Goal: Task Accomplishment & Management: Use online tool/utility

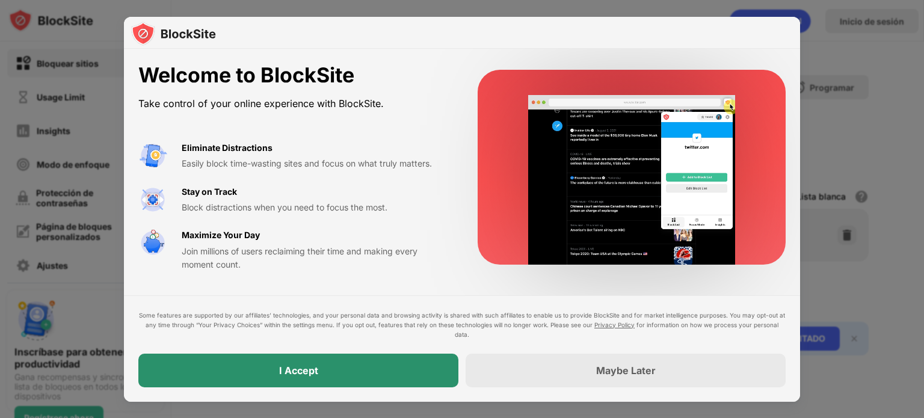
click at [392, 375] on div "I Accept" at bounding box center [298, 371] width 320 height 34
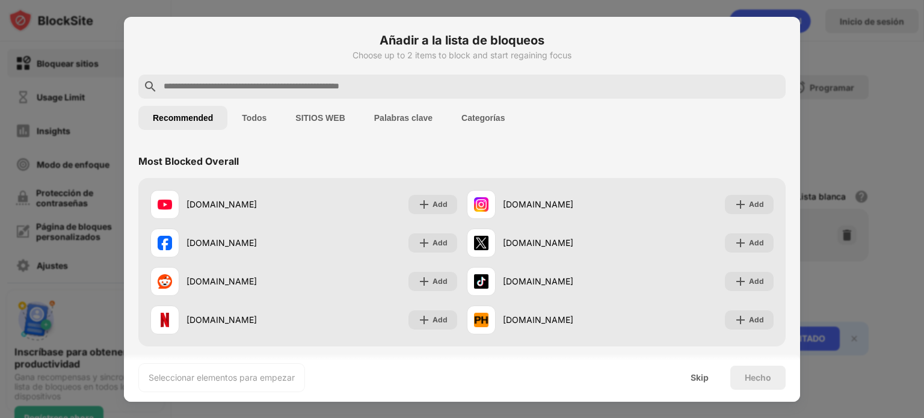
click at [337, 86] on input "text" at bounding box center [471, 86] width 618 height 14
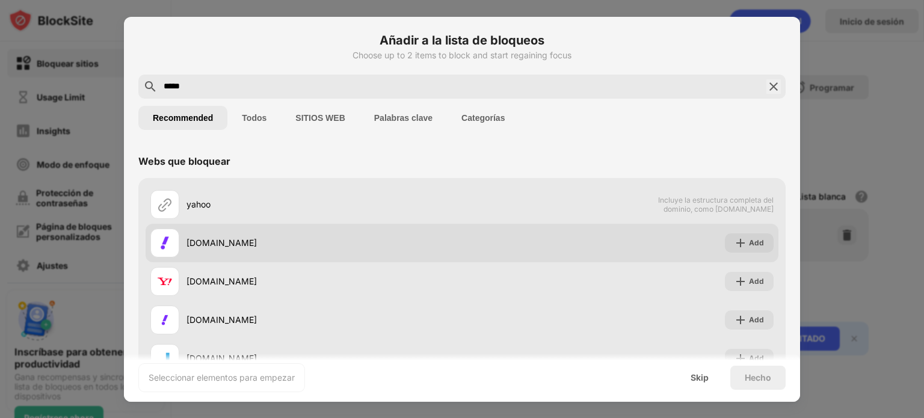
type input "*****"
click at [223, 240] on div "[DOMAIN_NAME]" at bounding box center [323, 242] width 275 height 13
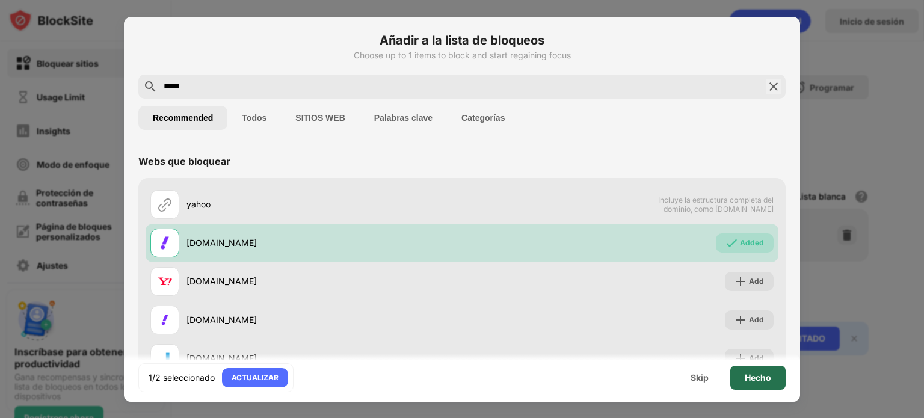
click at [771, 384] on div "Hecho" at bounding box center [757, 378] width 55 height 24
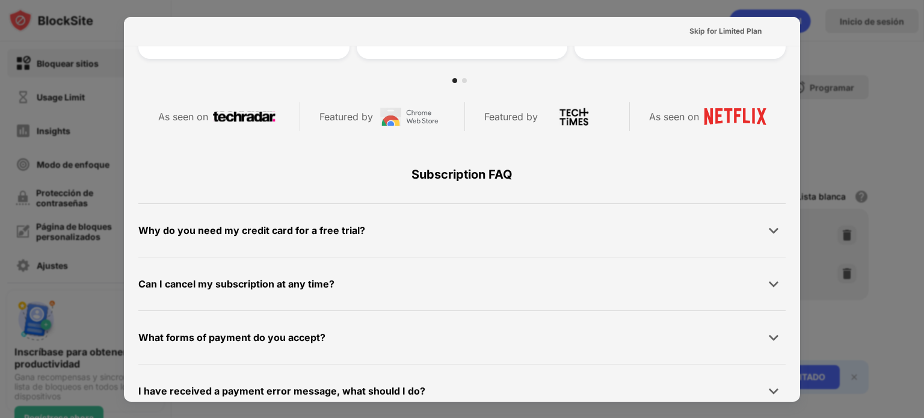
scroll to position [586, 0]
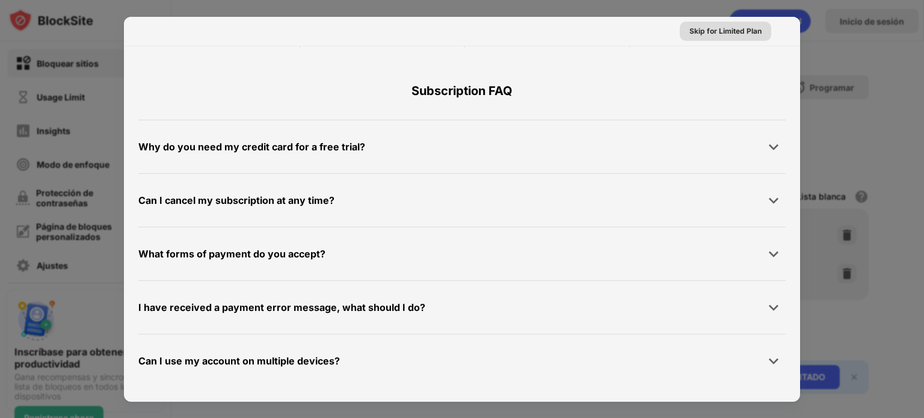
click at [708, 35] on div "Skip for Limited Plan" at bounding box center [725, 31] width 72 height 12
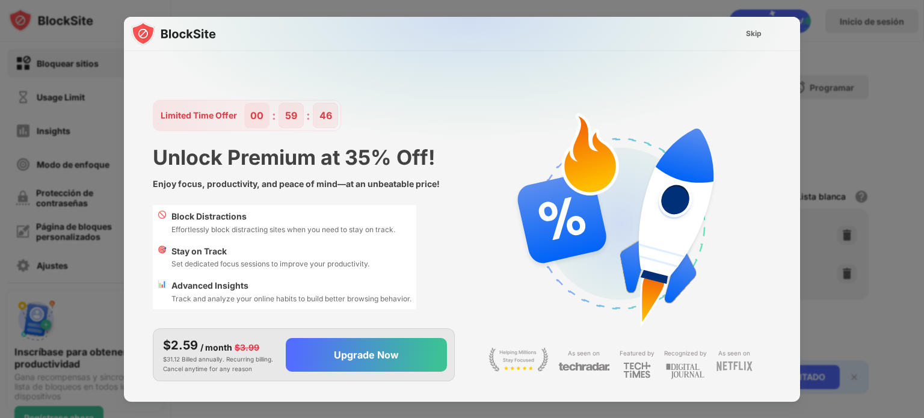
scroll to position [0, 0]
click at [749, 29] on div "Skip" at bounding box center [754, 34] width 16 height 12
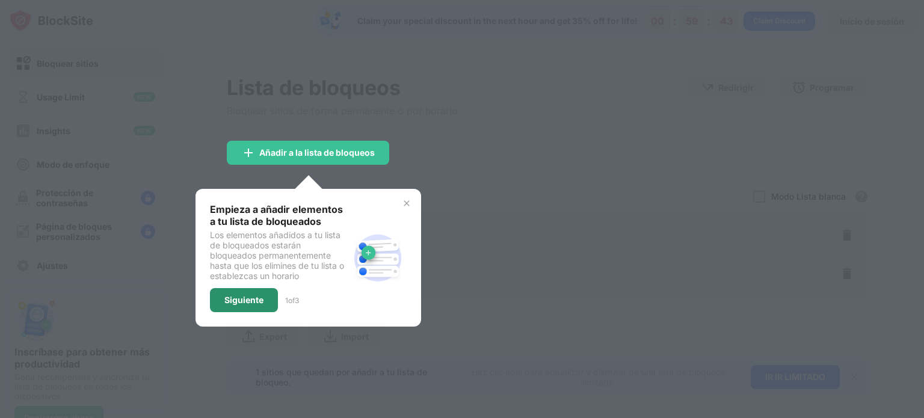
click at [268, 288] on div "Siguiente" at bounding box center [244, 300] width 68 height 24
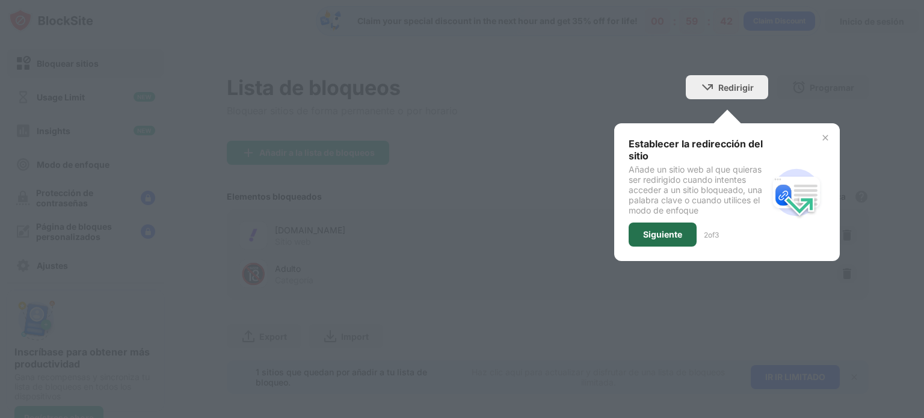
click at [656, 226] on div "Siguiente" at bounding box center [662, 235] width 68 height 24
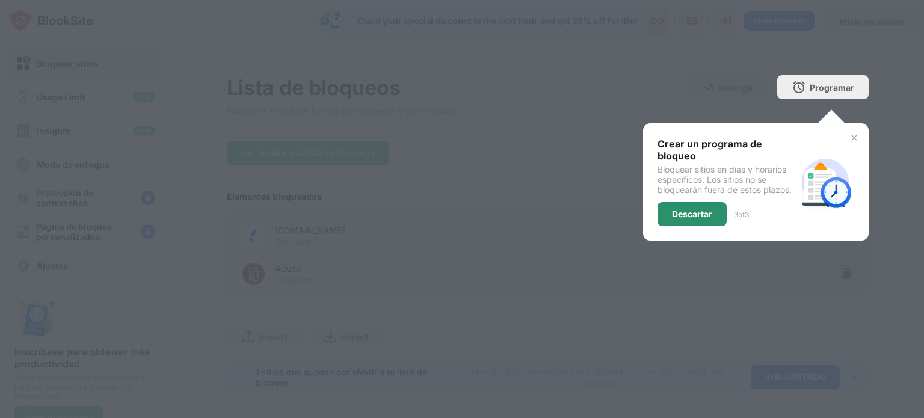
click at [674, 212] on div "Descartar" at bounding box center [692, 214] width 40 height 10
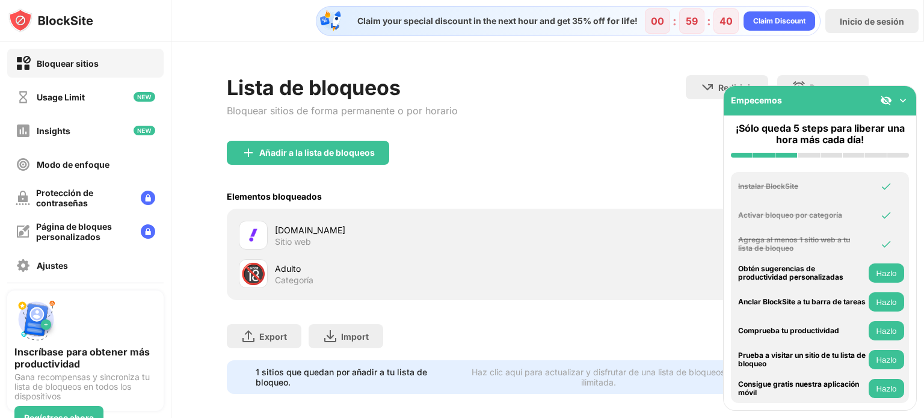
scroll to position [17, 0]
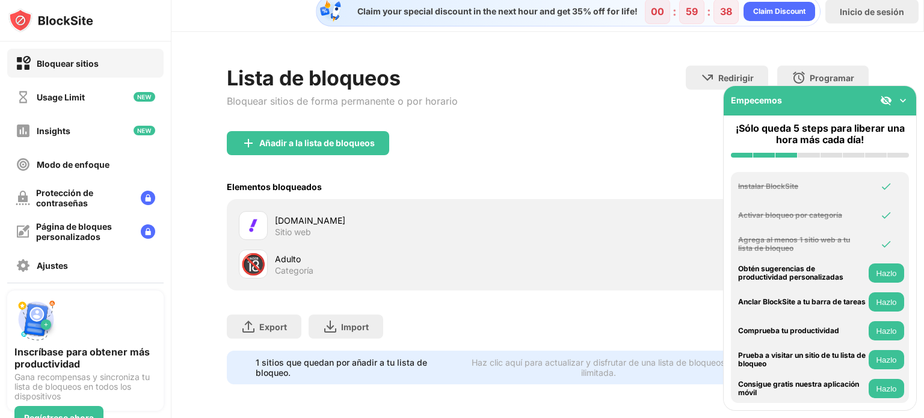
click at [903, 105] on img at bounding box center [903, 100] width 12 height 12
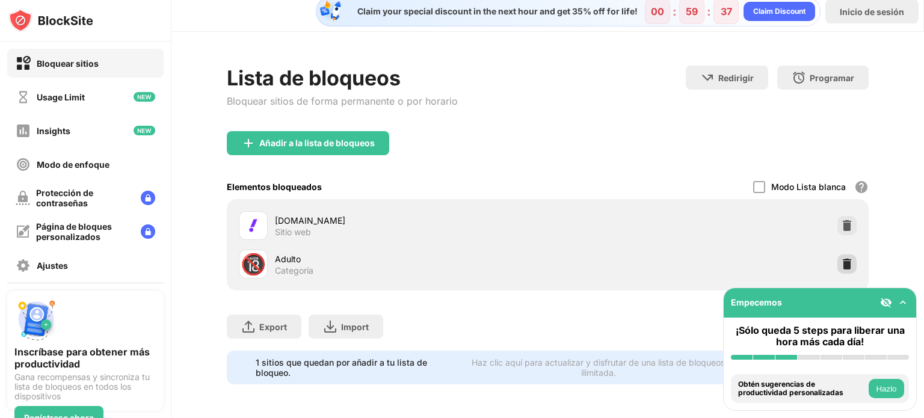
click at [841, 258] on img at bounding box center [847, 264] width 12 height 12
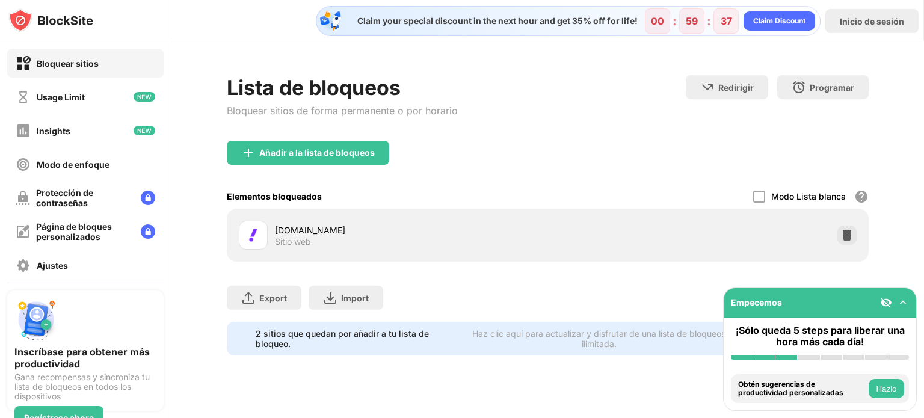
scroll to position [0, 0]
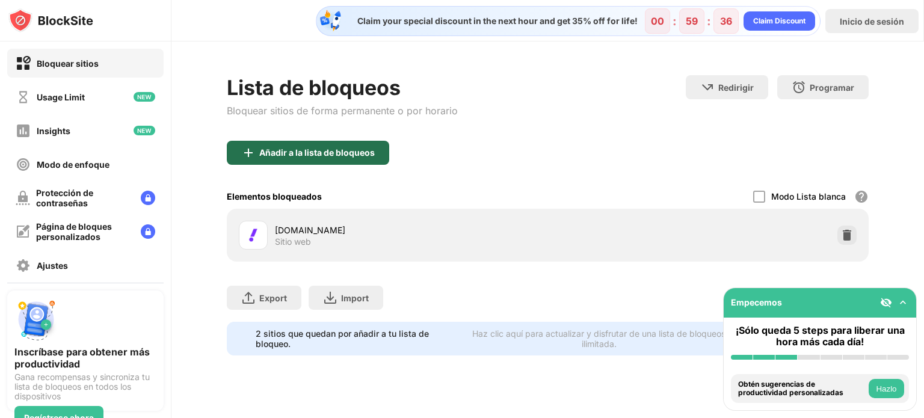
click at [346, 150] on div "Añadir a la lista de bloqueos" at bounding box center [316, 153] width 115 height 10
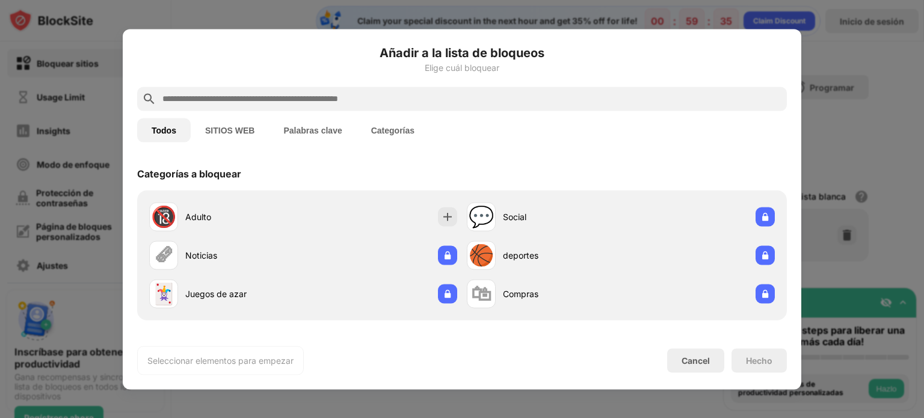
click at [420, 93] on input "text" at bounding box center [471, 98] width 621 height 14
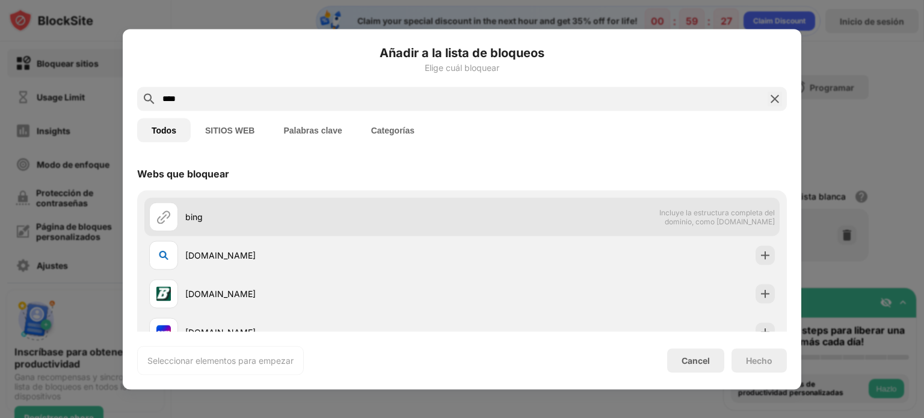
scroll to position [60, 0]
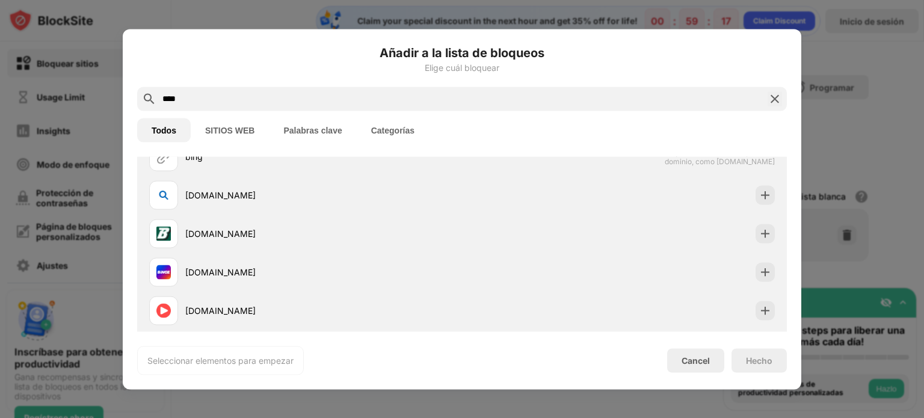
drag, startPoint x: 322, startPoint y: 100, endPoint x: 149, endPoint y: 107, distance: 173.3
click at [150, 108] on div "****" at bounding box center [462, 99] width 650 height 24
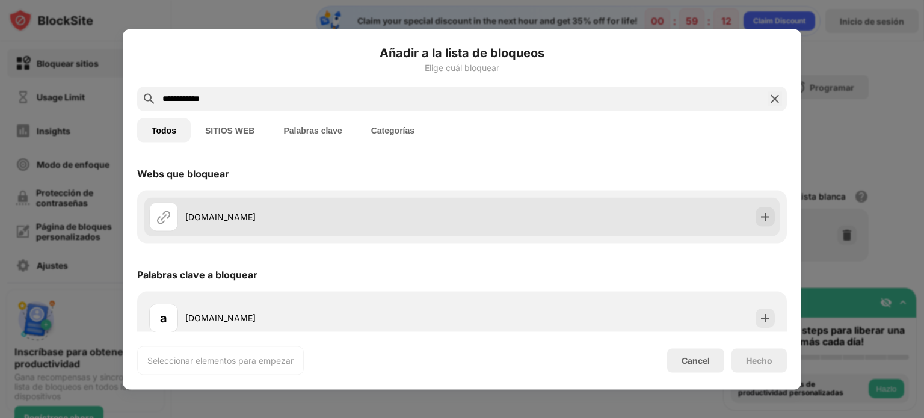
type input "**********"
click at [238, 215] on div "[DOMAIN_NAME]" at bounding box center [323, 216] width 277 height 13
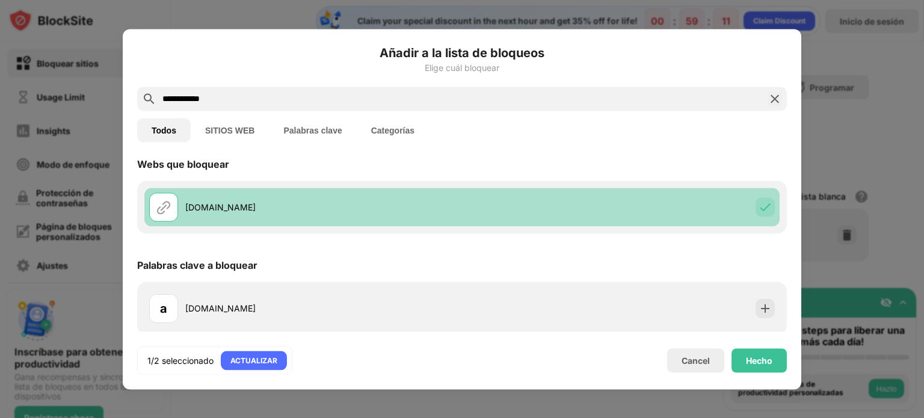
scroll to position [12, 0]
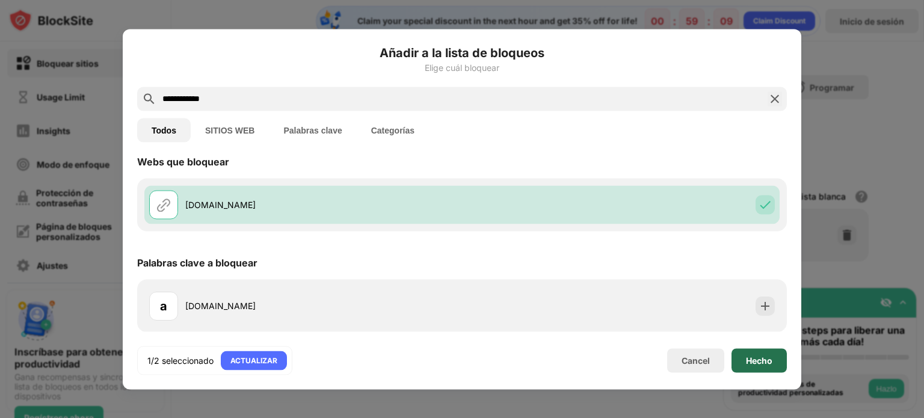
click at [761, 355] on div "Hecho" at bounding box center [759, 360] width 26 height 10
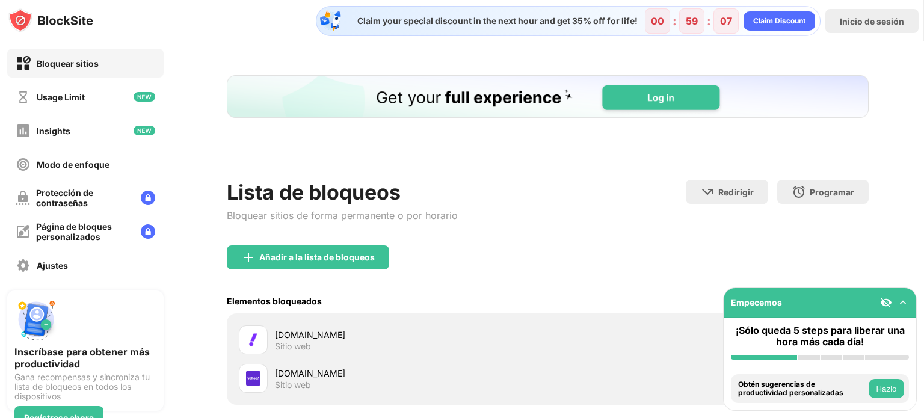
scroll to position [0, 0]
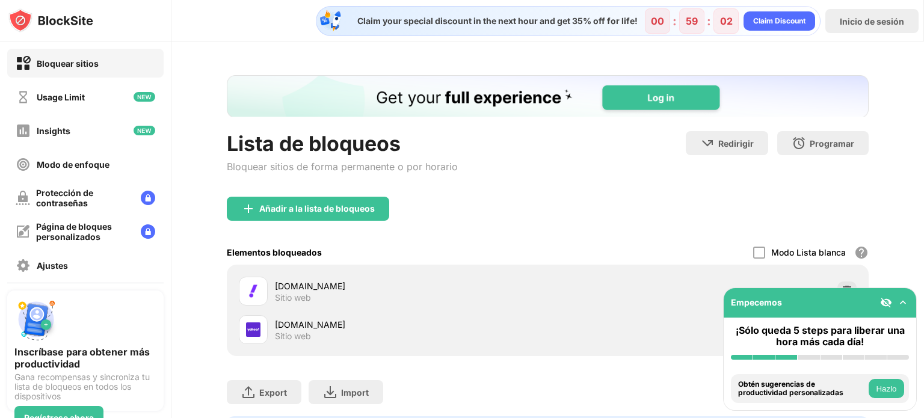
click at [905, 298] on img at bounding box center [903, 302] width 12 height 12
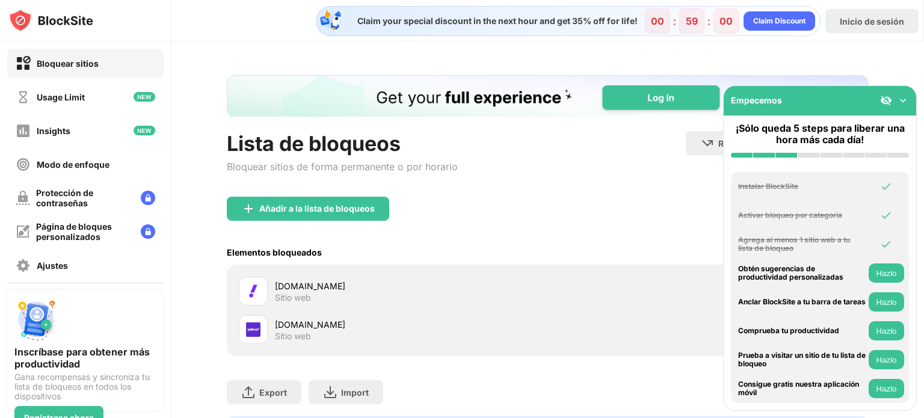
click at [907, 102] on img at bounding box center [903, 100] width 12 height 12
